Goal: Task Accomplishment & Management: Complete application form

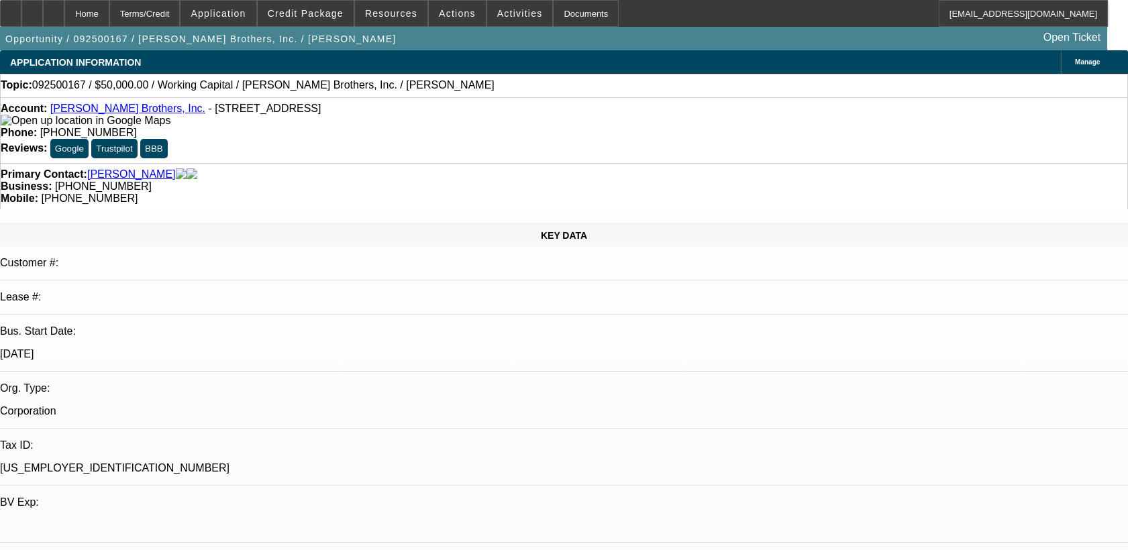
select select "0"
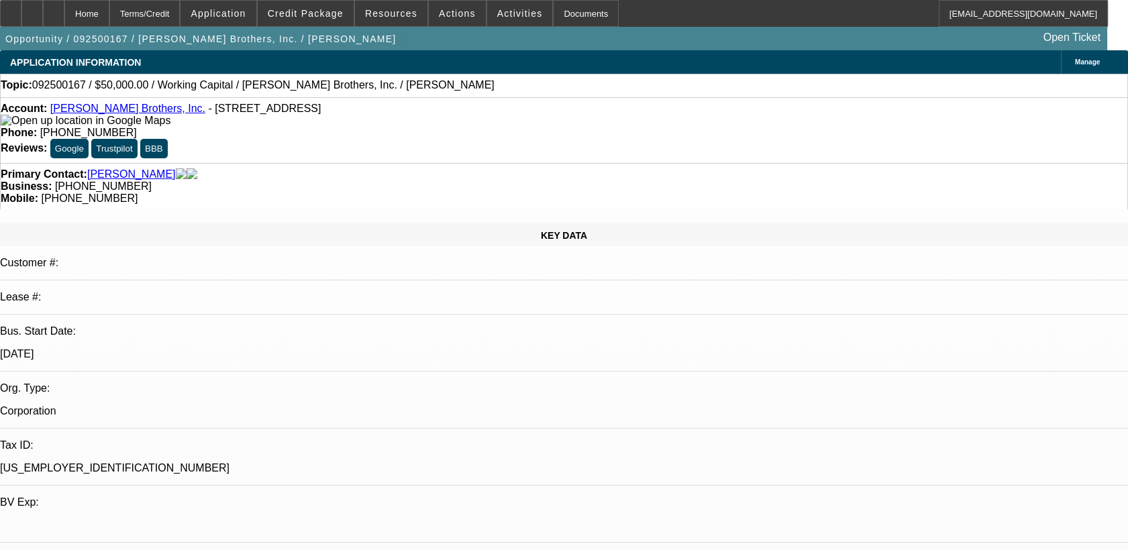
select select "0"
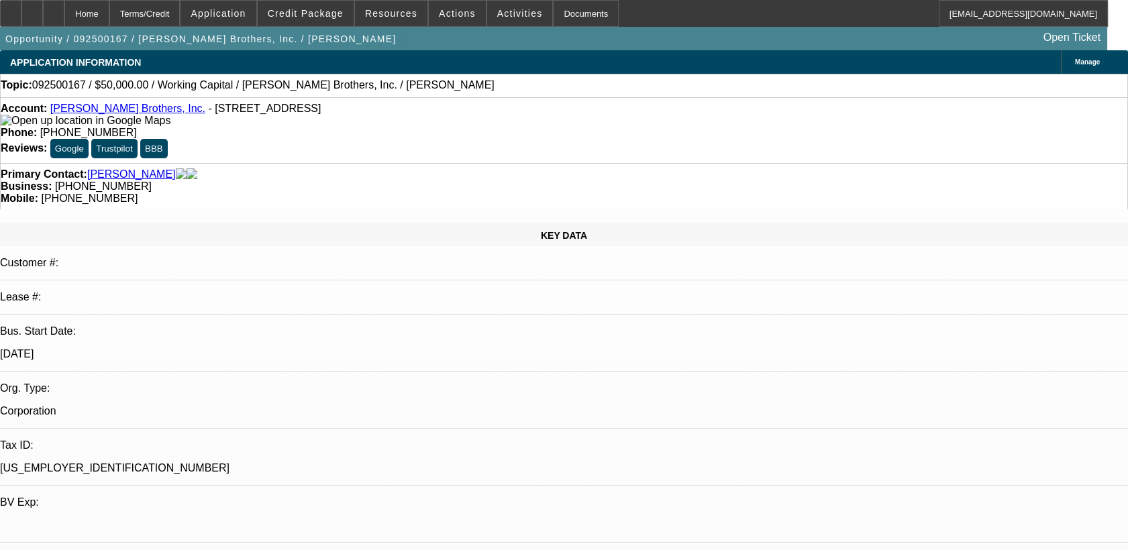
select select "0"
select select "1"
select select "2"
select select "6"
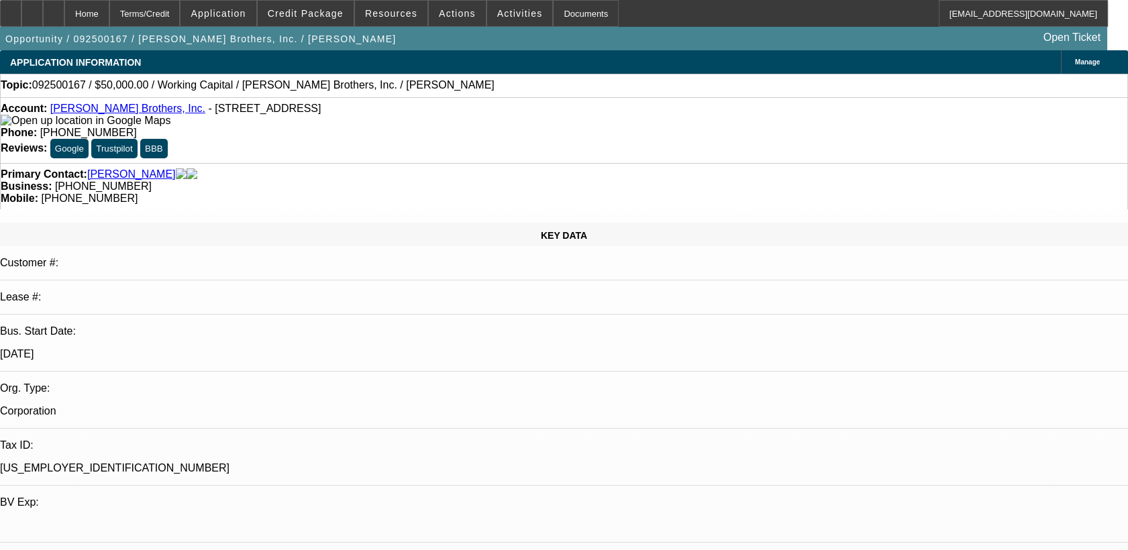
select select "1"
select select "2"
select select "6"
select select "1"
select select "2"
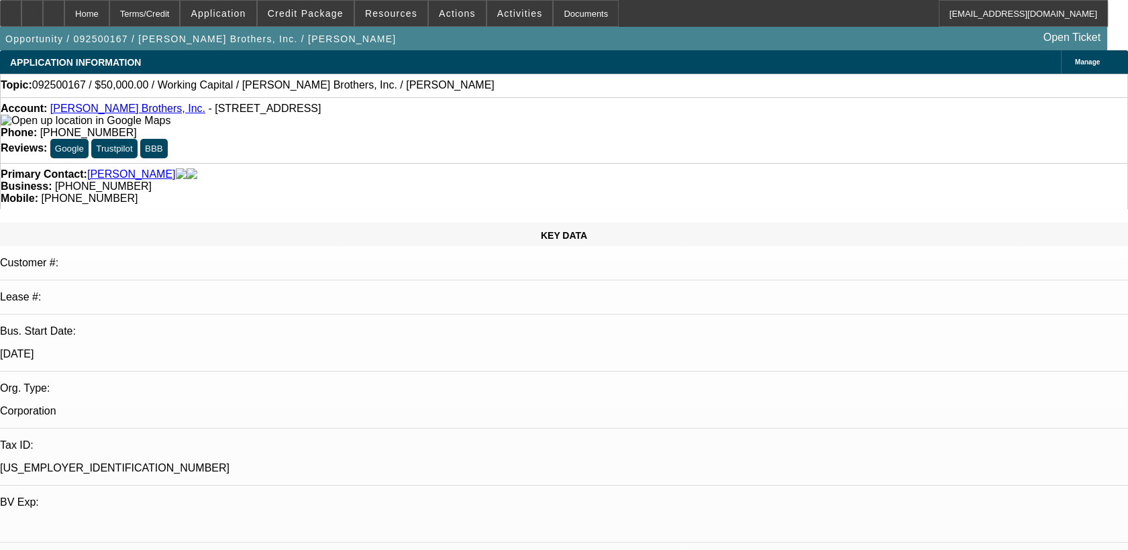
select select "6"
select select "1"
select select "2"
select select "6"
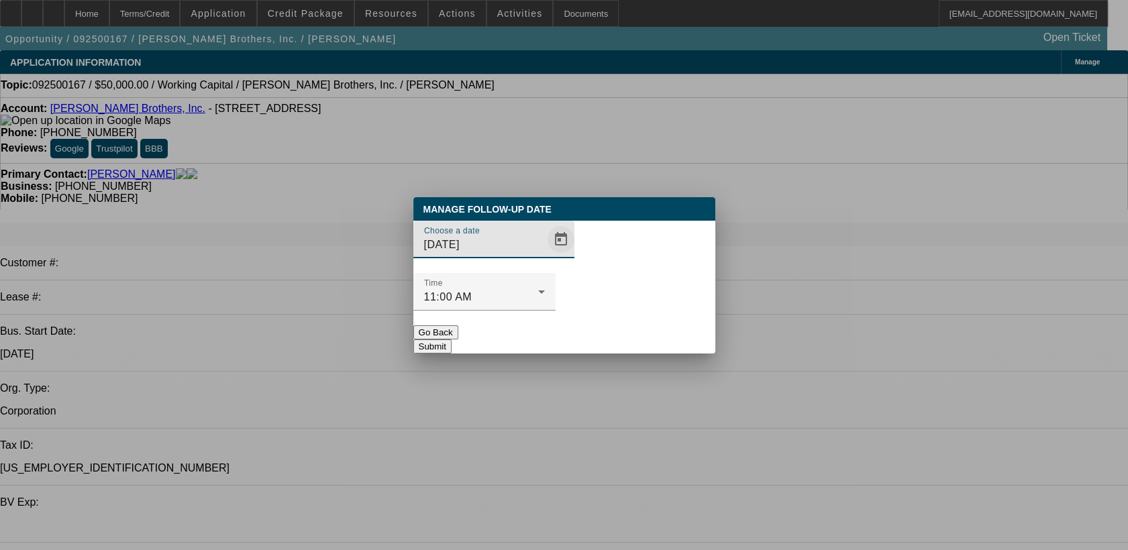
click at [545, 256] on span "Open calendar" at bounding box center [561, 239] width 32 height 32
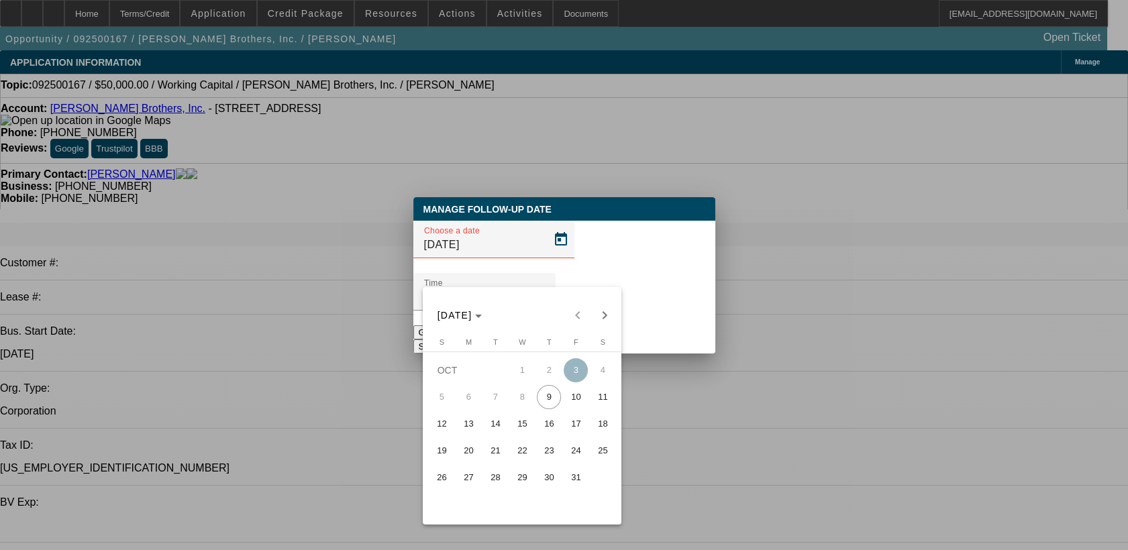
click at [575, 480] on span "31" at bounding box center [576, 478] width 24 height 24
type input "[DATE]"
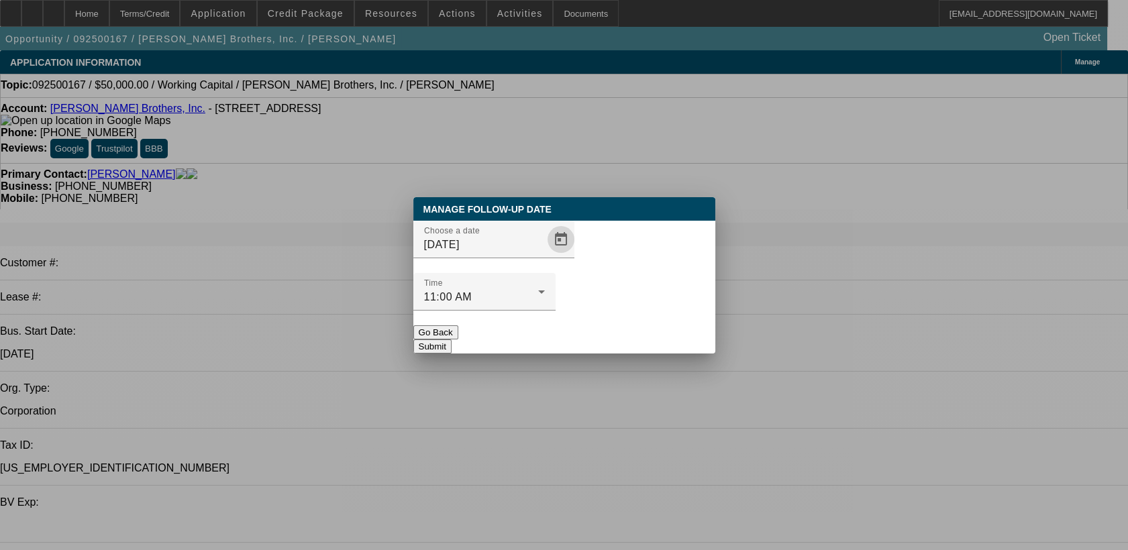
click at [452, 339] on button "Submit" at bounding box center [432, 346] width 38 height 14
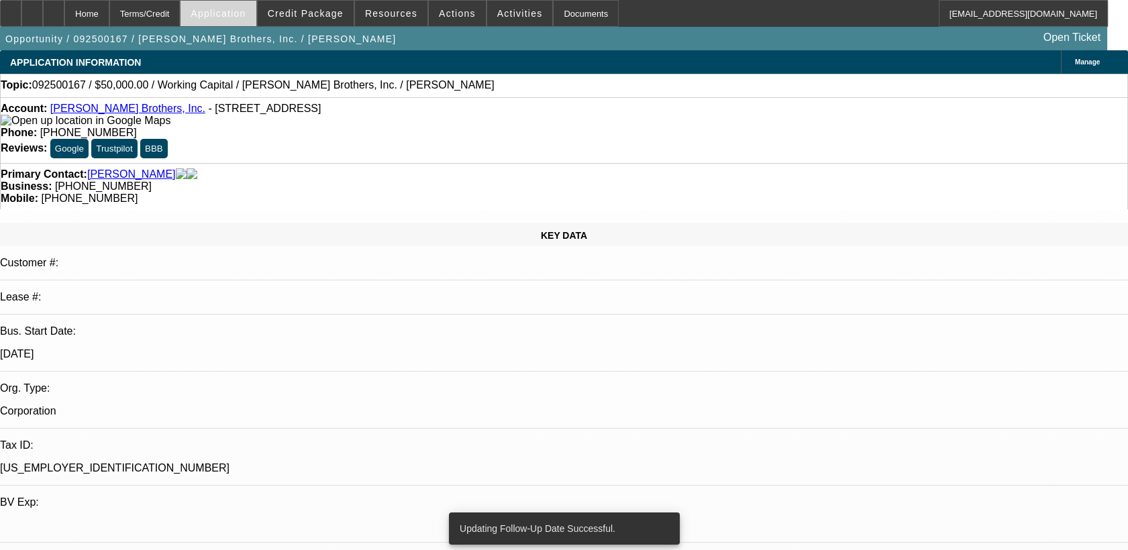
click at [252, 5] on span at bounding box center [217, 13] width 75 height 32
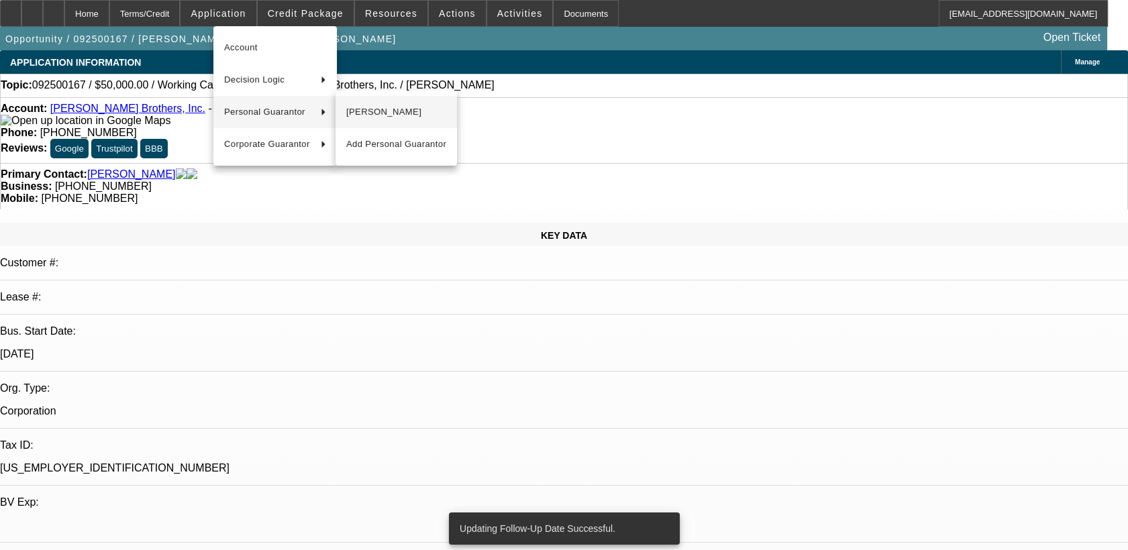
click at [357, 105] on span "[PERSON_NAME]" at bounding box center [396, 112] width 100 height 16
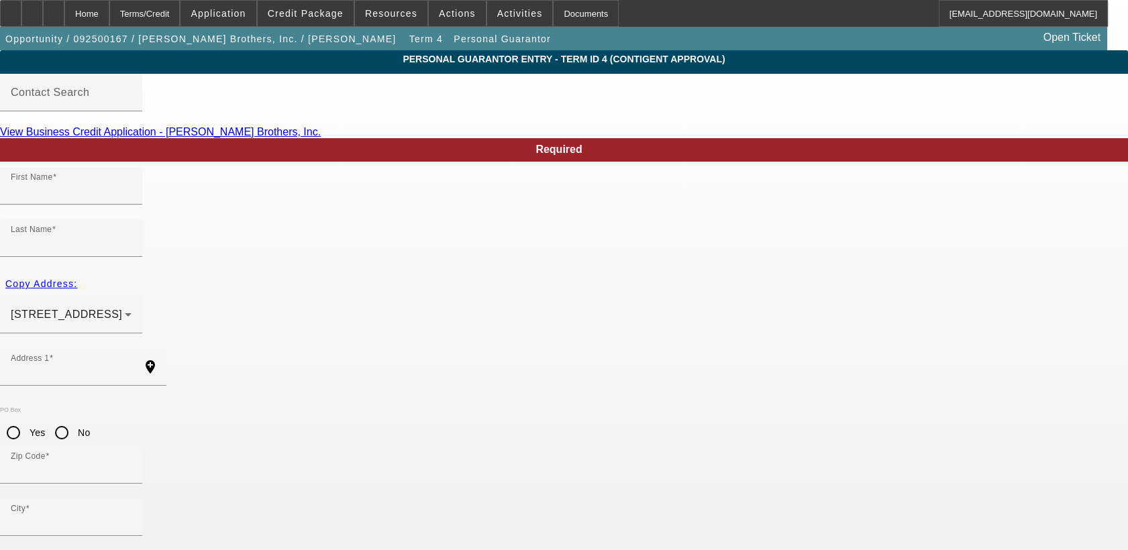
type input "[PERSON_NAME]"
type input "[STREET_ADDRESS]"
radio input "true"
type input "10536"
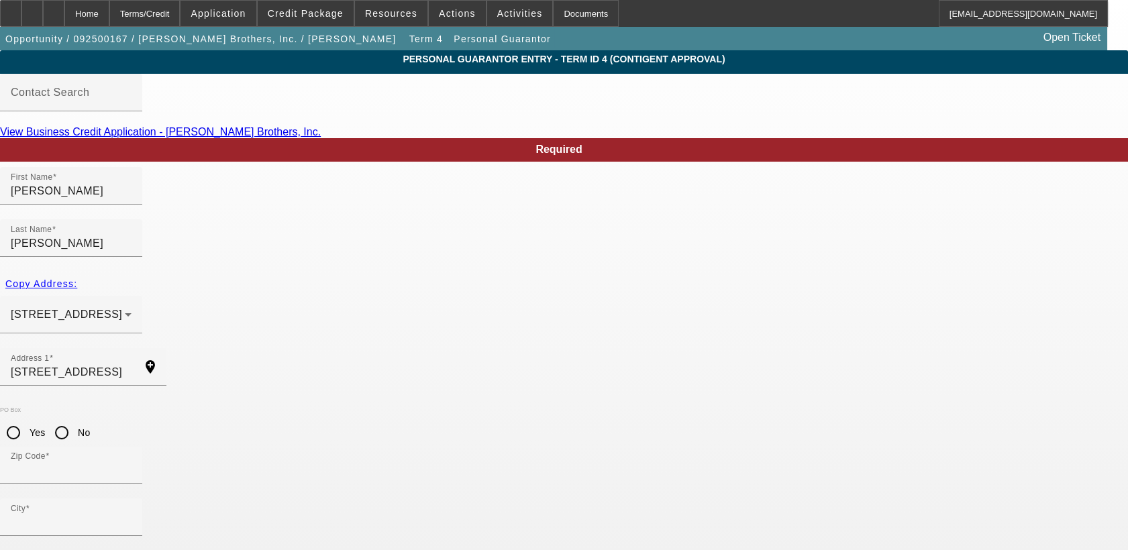
type input "Katonah"
type input "[PHONE_NUMBER]"
type input "80"
type input "048-28-6395"
type input "[EMAIL_ADDRESS][DOMAIN_NAME]"
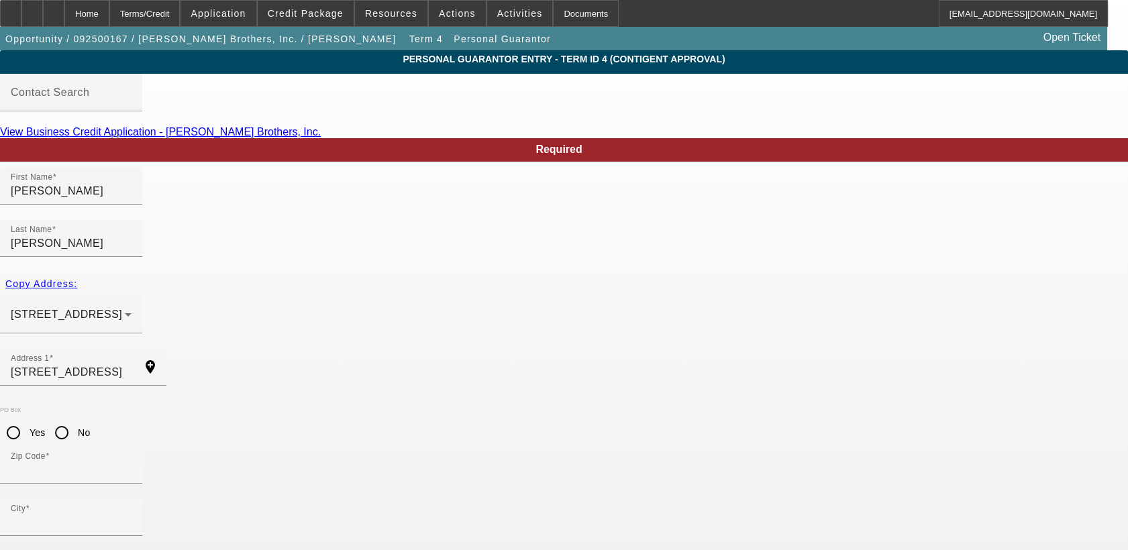
type input "[PHONE_NUMBER]"
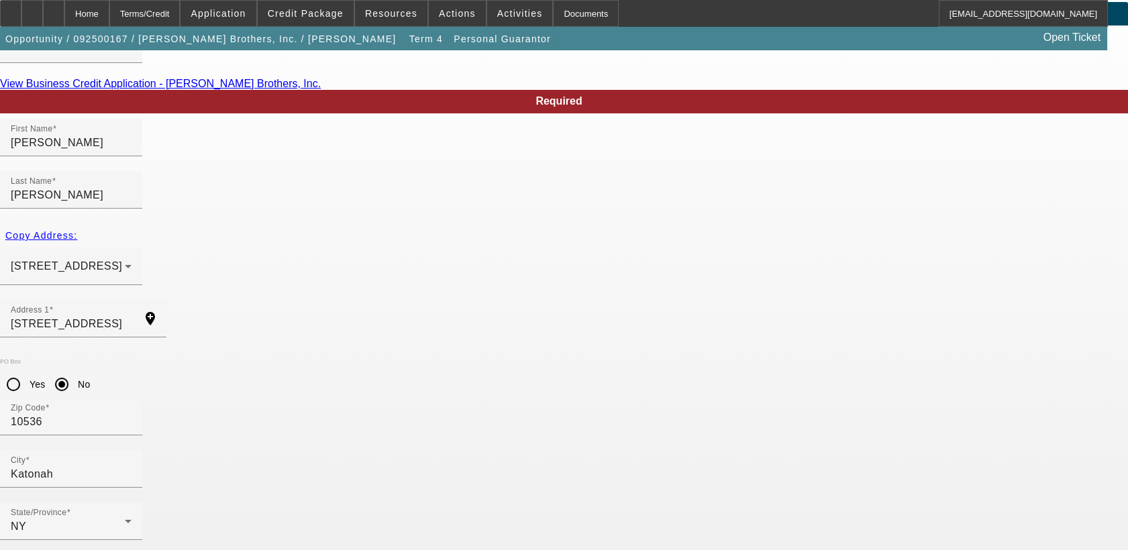
type input "[EMAIL_ADDRESS][DOMAIN_NAME]"
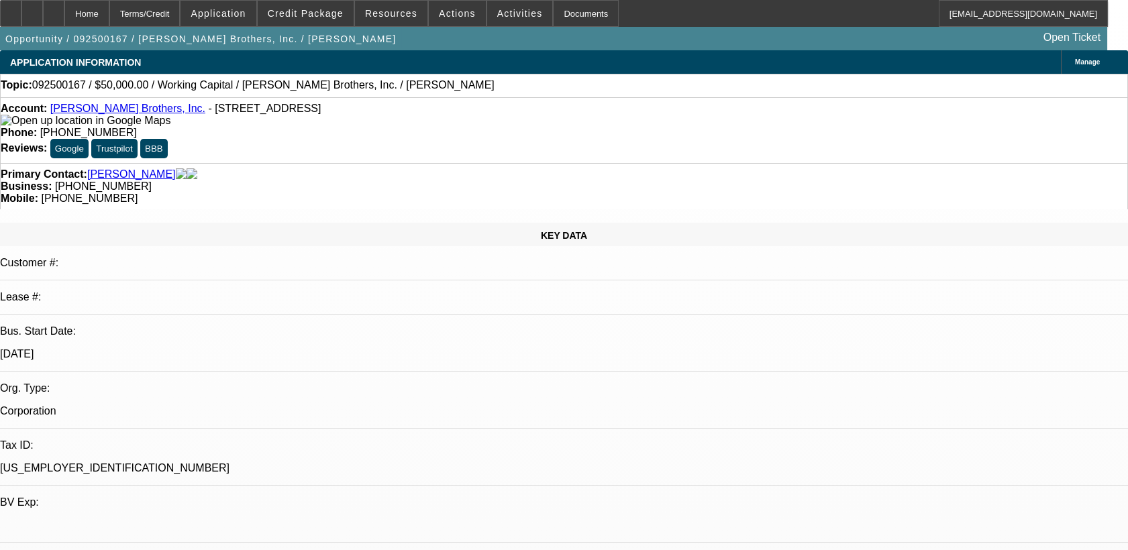
select select "0"
select select "2"
select select "0"
select select "6"
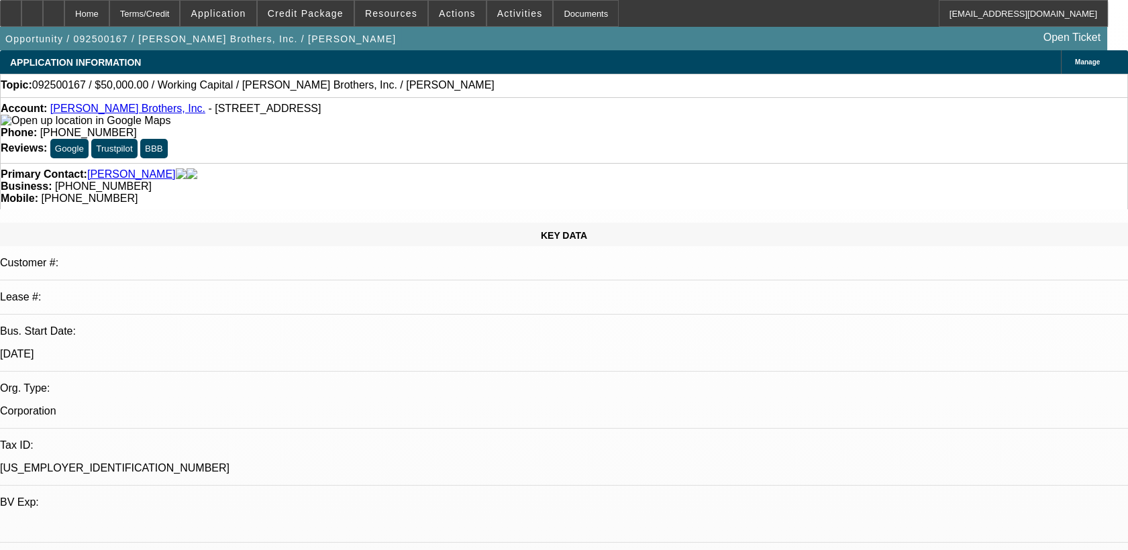
select select "0"
select select "2"
select select "0"
select select "6"
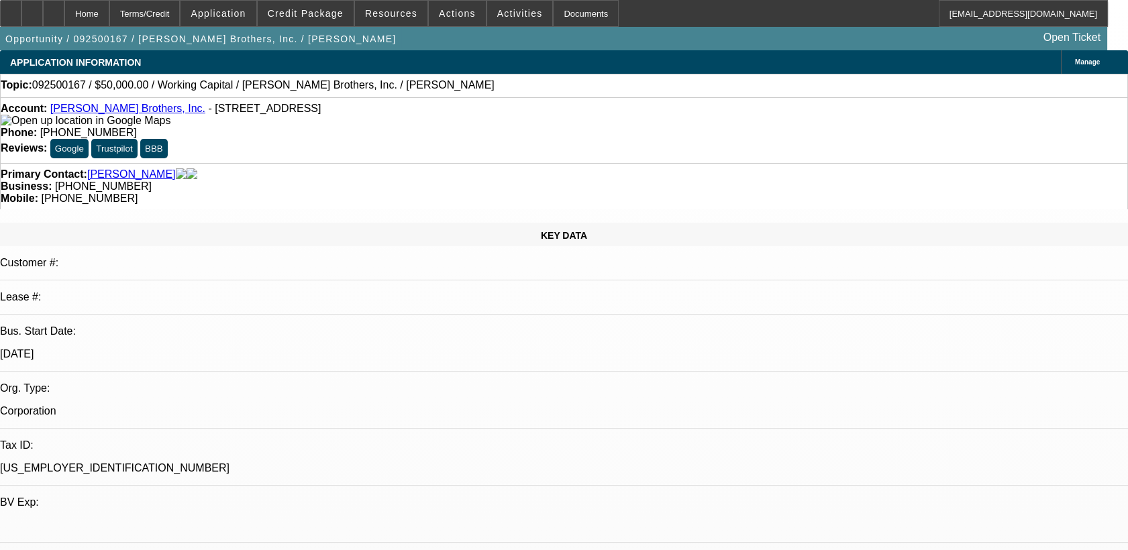
select select "0"
select select "2"
select select "0"
select select "6"
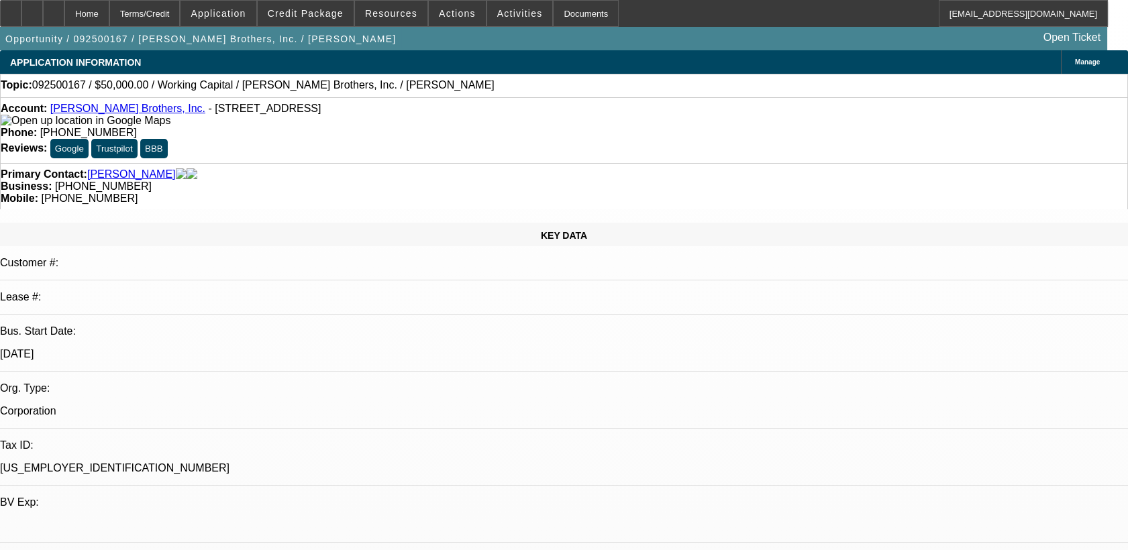
select select "0"
select select "2"
select select "0"
select select "6"
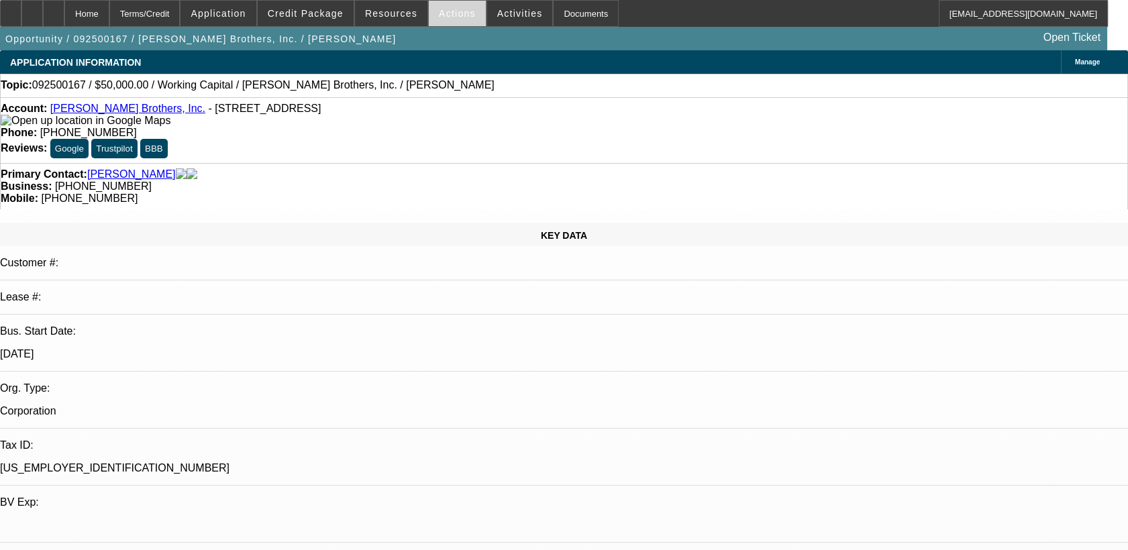
click at [450, 2] on span at bounding box center [457, 13] width 57 height 32
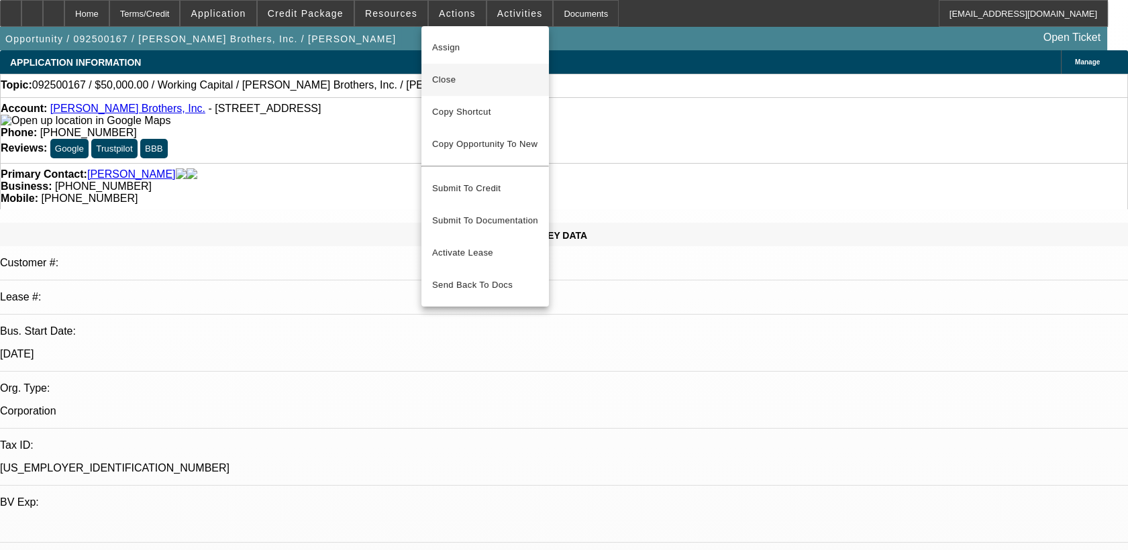
click at [457, 83] on span "Close" at bounding box center [485, 80] width 106 height 16
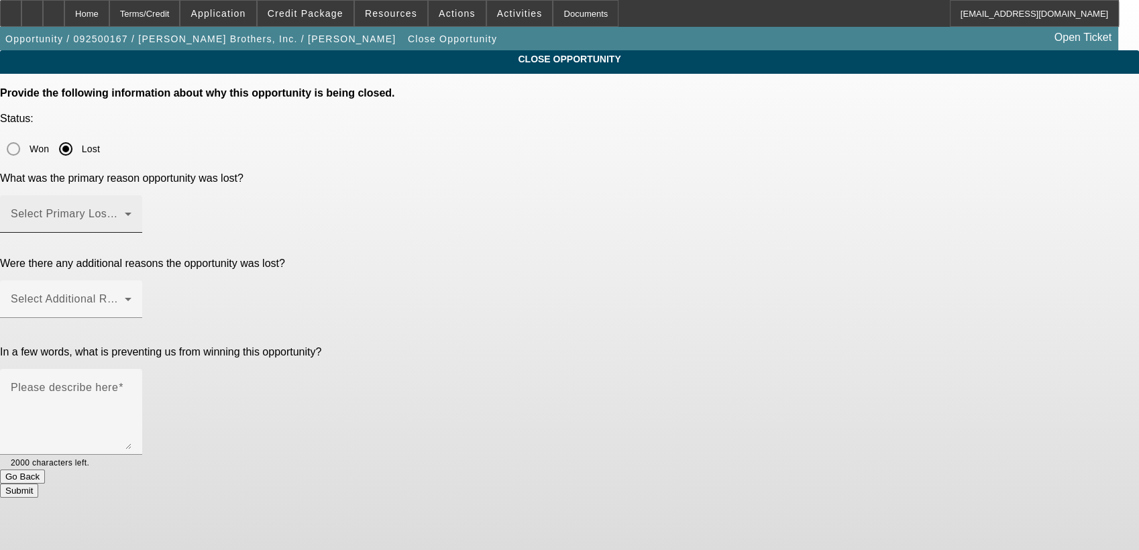
click at [125, 211] on span at bounding box center [68, 219] width 114 height 16
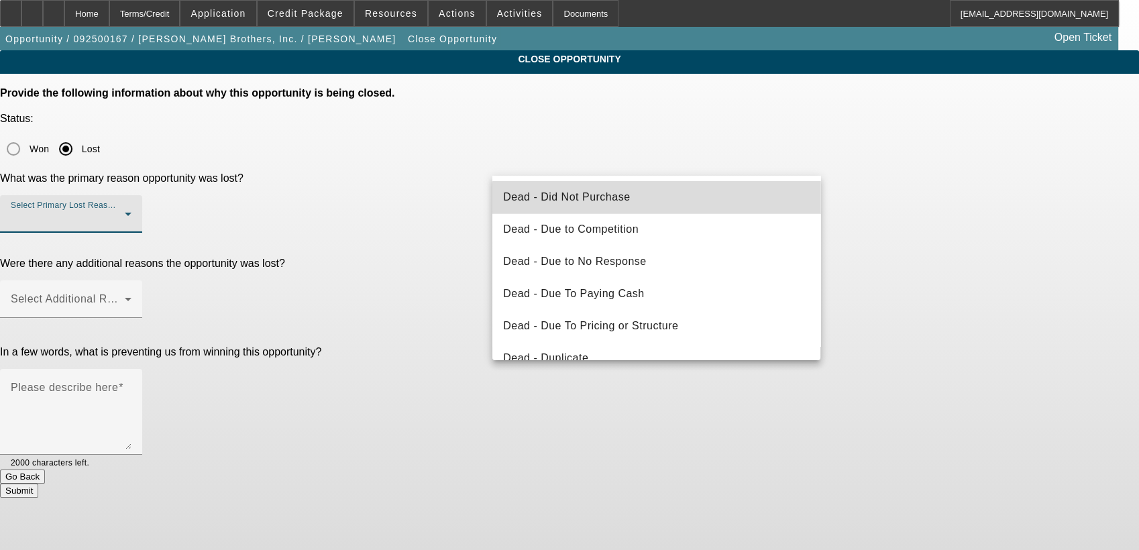
click at [730, 201] on mat-option "Dead - Did Not Purchase" at bounding box center [656, 197] width 328 height 32
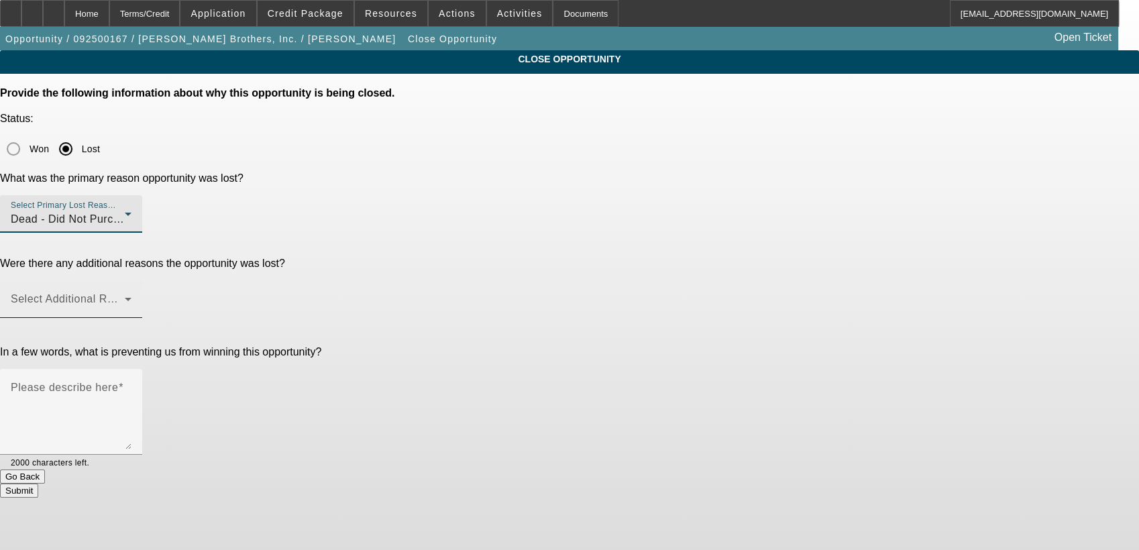
click at [131, 280] on div "Select Additional Reasons" at bounding box center [71, 299] width 121 height 38
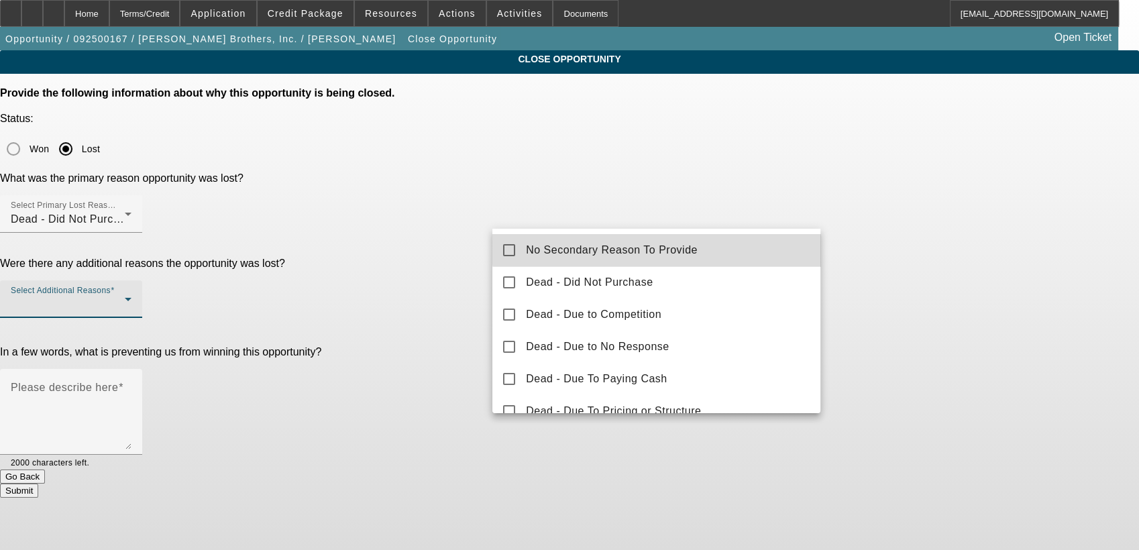
click at [690, 242] on span "No Secondary Reason To Provide" at bounding box center [612, 250] width 172 height 16
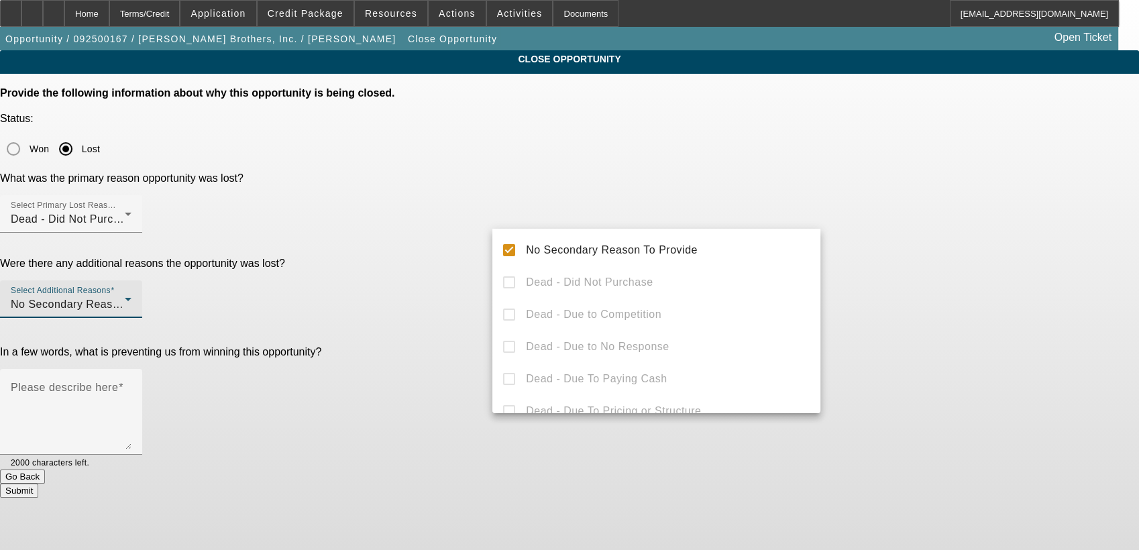
click at [910, 314] on div at bounding box center [569, 275] width 1139 height 550
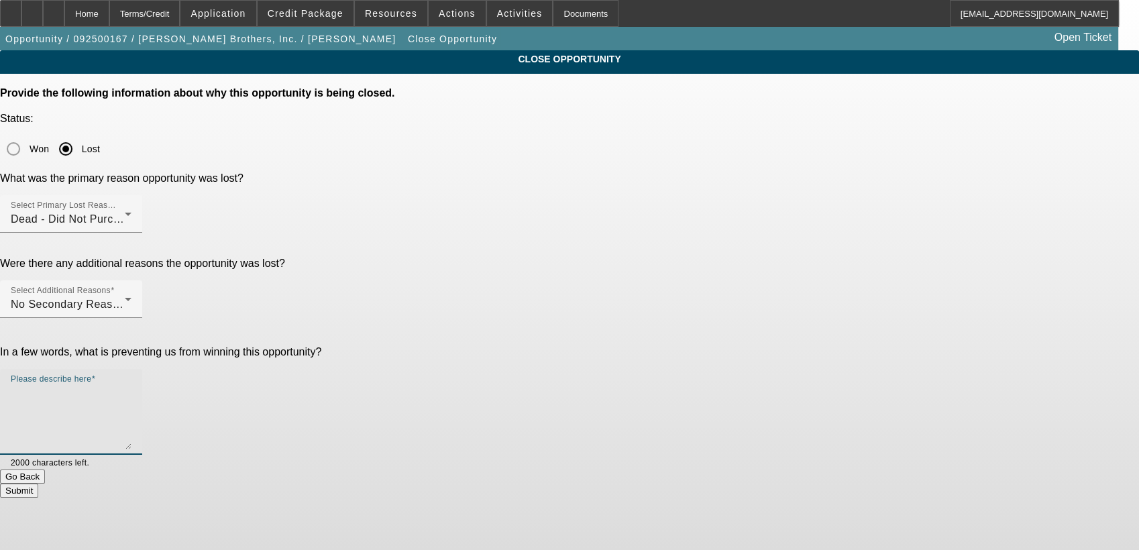
click at [131, 385] on textarea "Please describe here" at bounding box center [71, 417] width 121 height 64
type textarea "n"
type textarea "h"
click at [38, 484] on button "Submit" at bounding box center [19, 491] width 38 height 14
click at [131, 385] on textarea "Please describe here" at bounding box center [71, 417] width 121 height 64
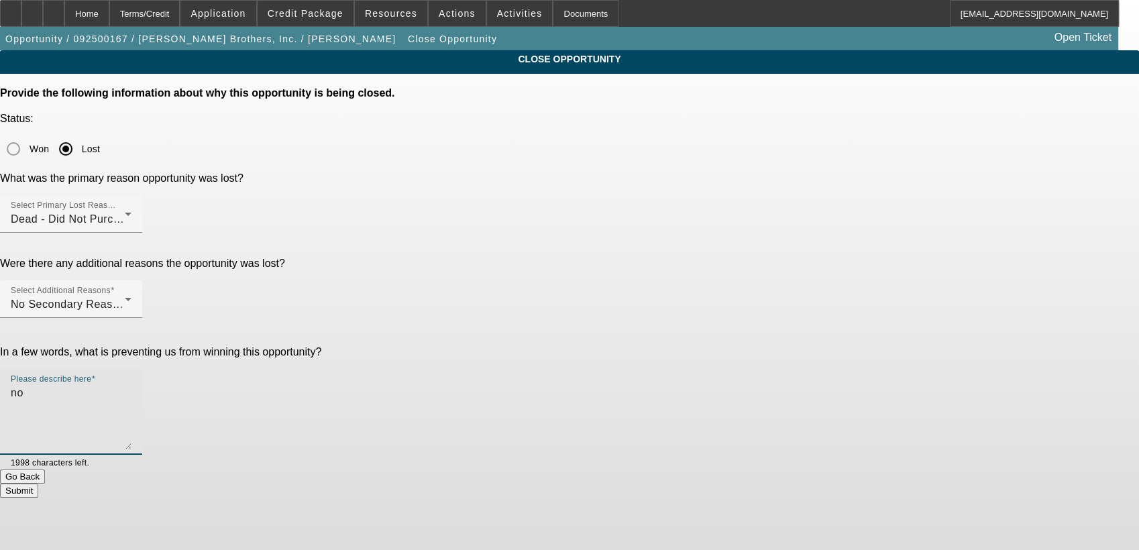
type textarea "n"
type textarea "T"
type textarea "They couldnt get comfortable with the monthly payment and arent in a huge need …"
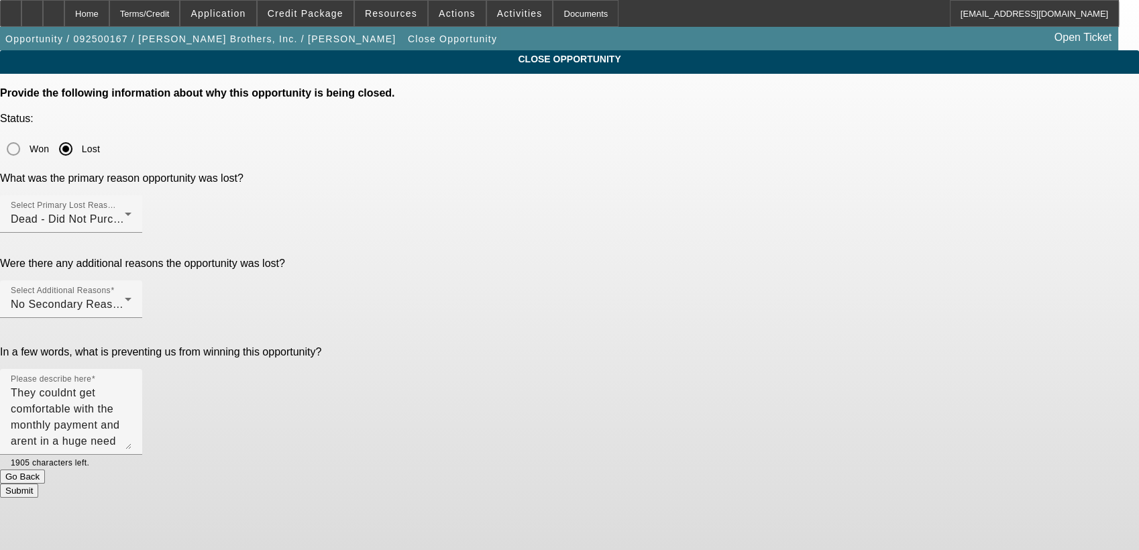
click at [38, 484] on button "Submit" at bounding box center [19, 491] width 38 height 14
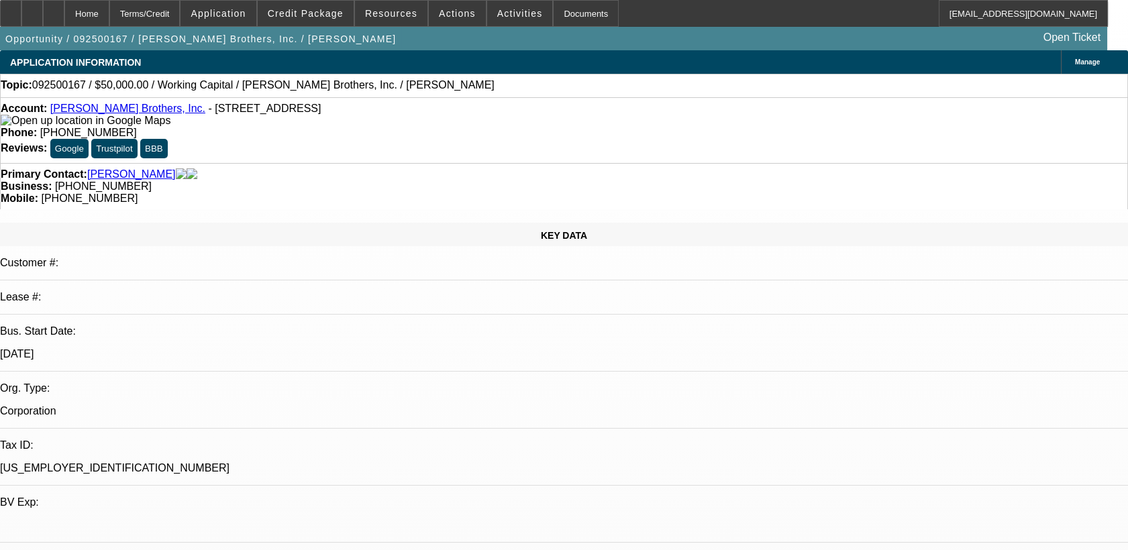
select select "0"
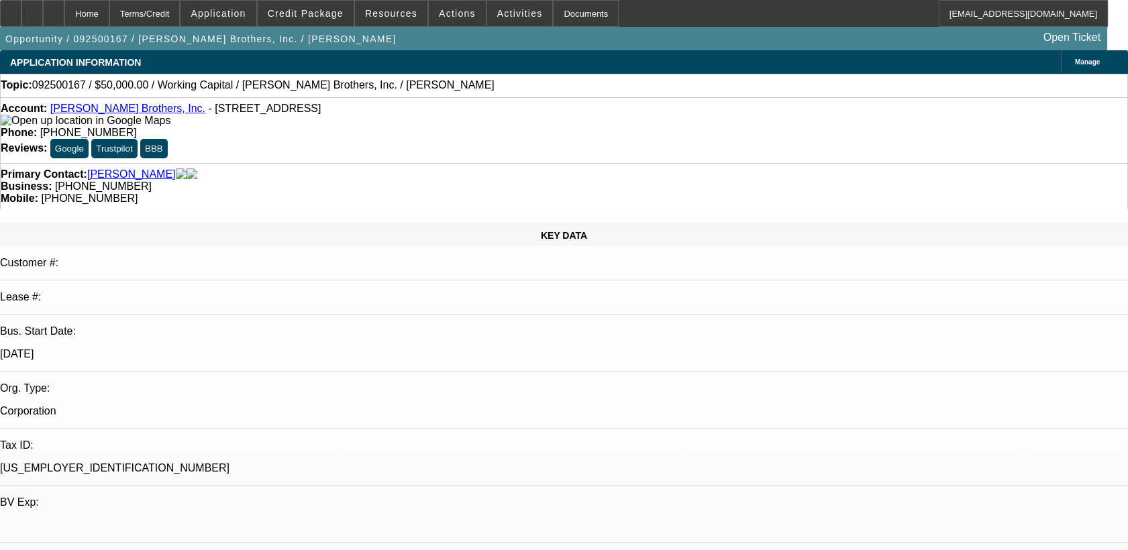
select select "0"
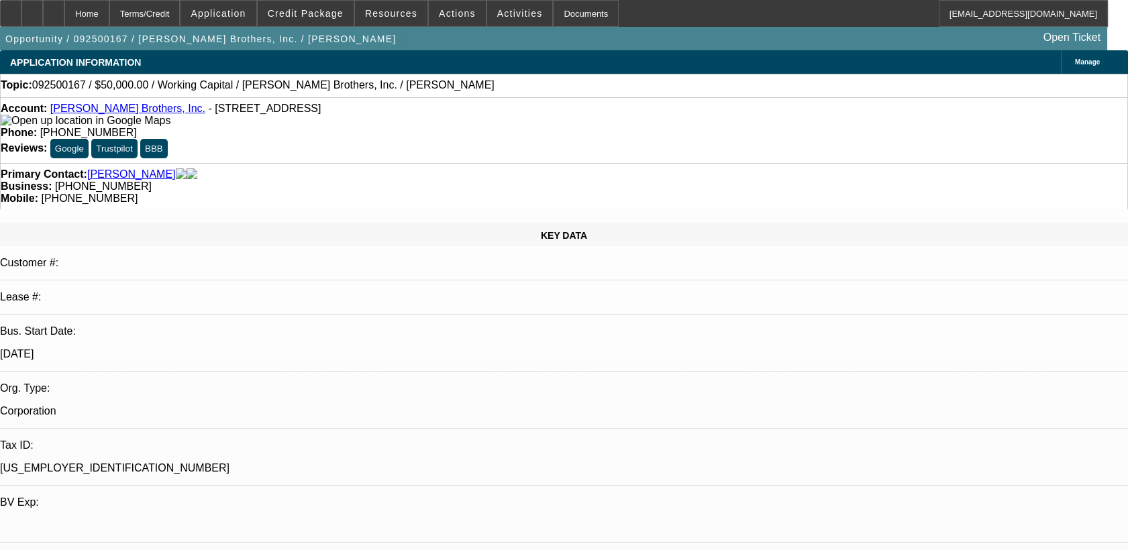
select select "0"
select select "1"
select select "2"
select select "6"
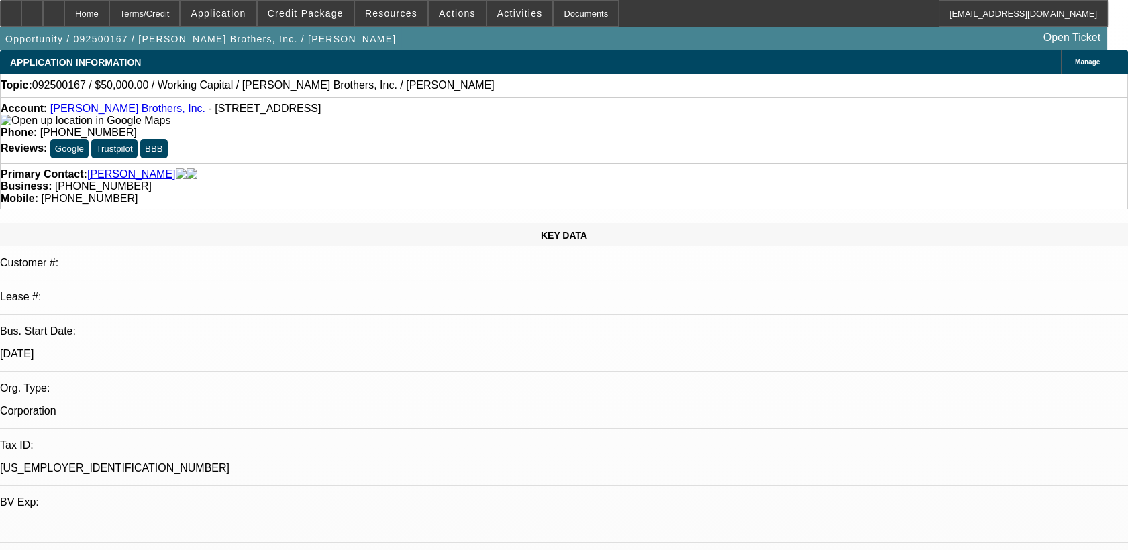
select select "1"
select select "2"
select select "6"
select select "1"
select select "2"
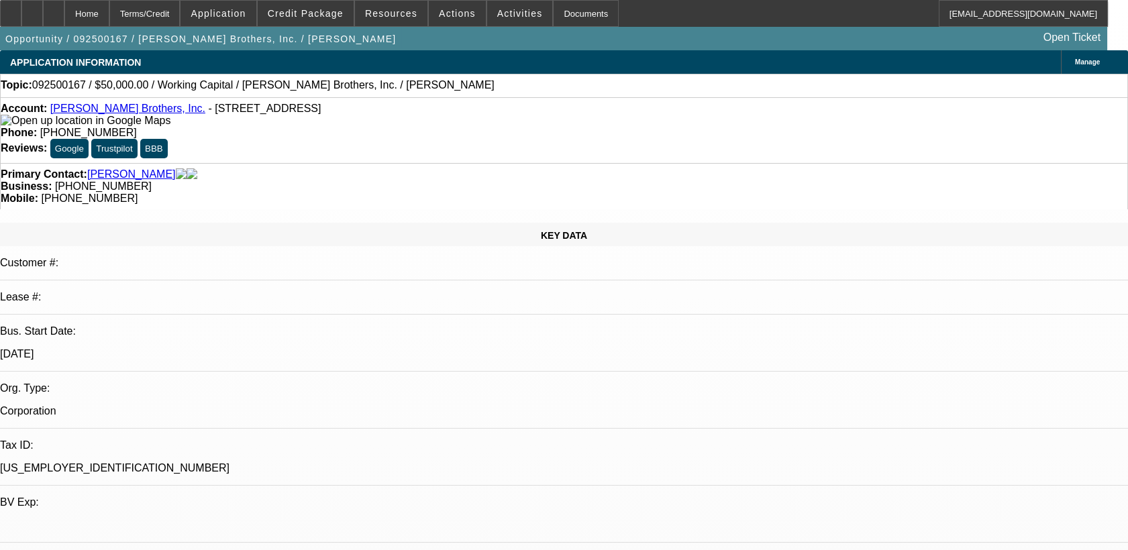
select select "6"
select select "1"
select select "2"
select select "6"
